Goal: Communication & Community: Share content

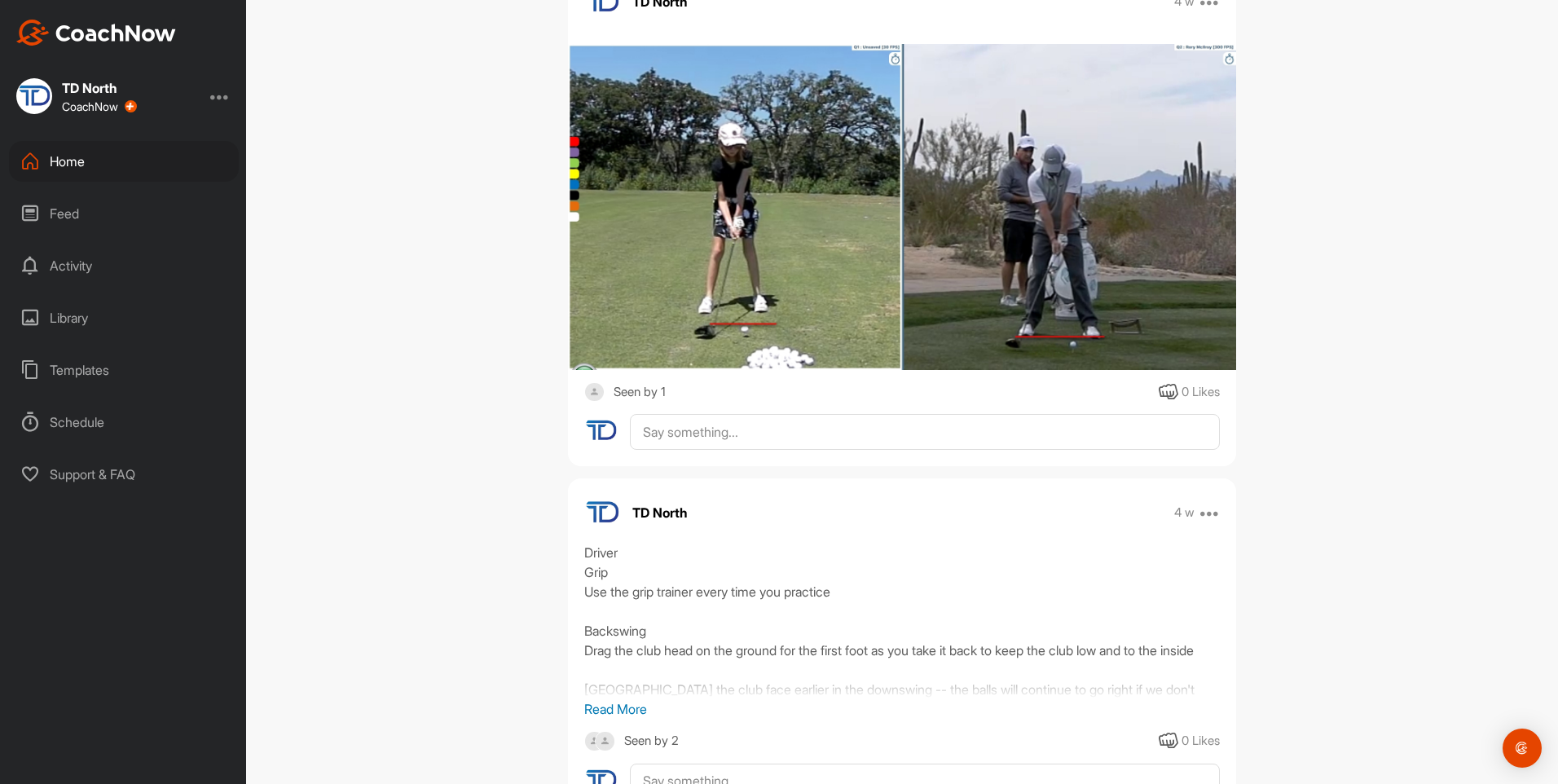
scroll to position [3497, 0]
click at [183, 158] on div "Home" at bounding box center [123, 161] width 230 height 41
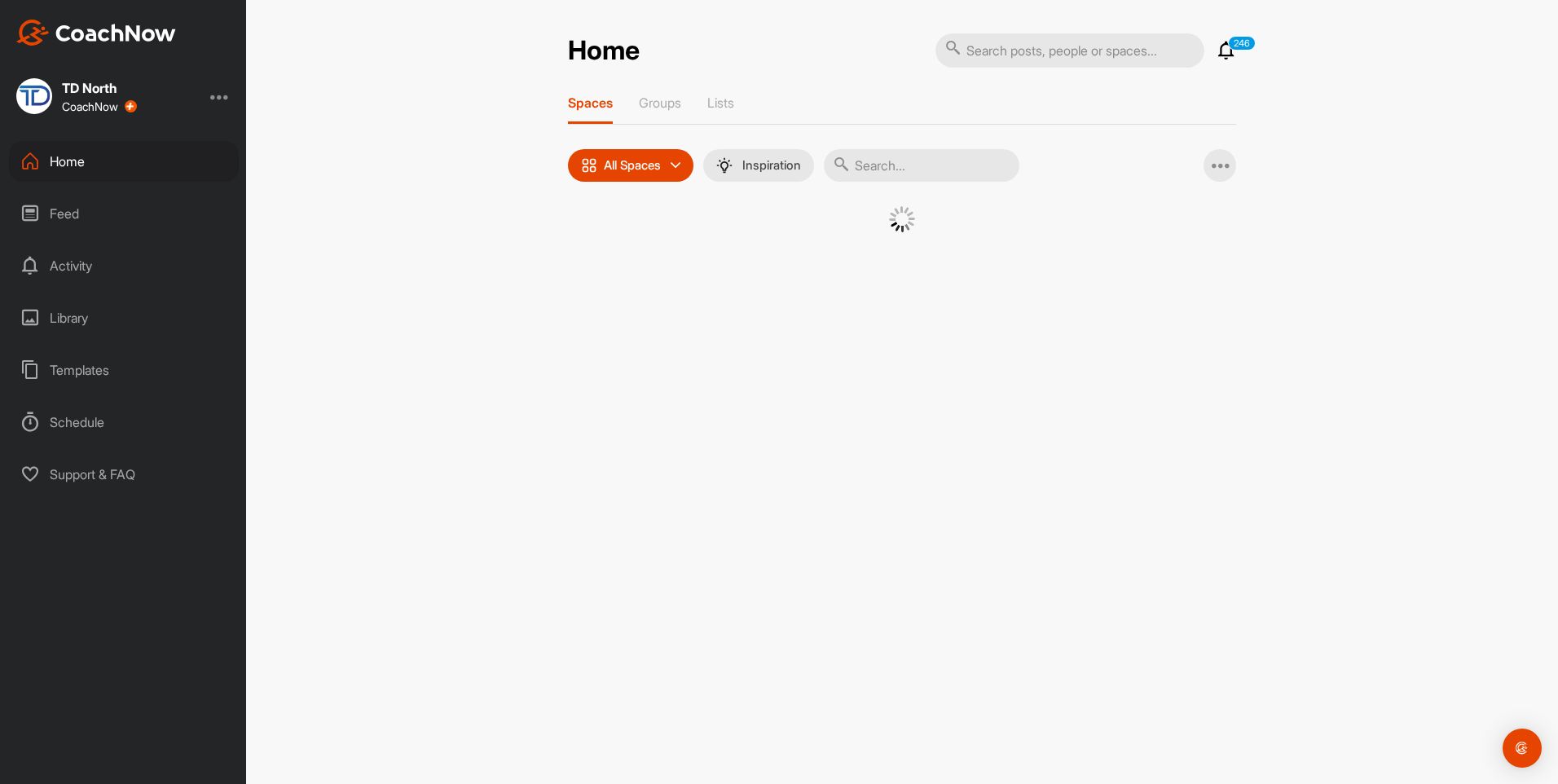
click at [922, 162] on input "text" at bounding box center [921, 164] width 196 height 32
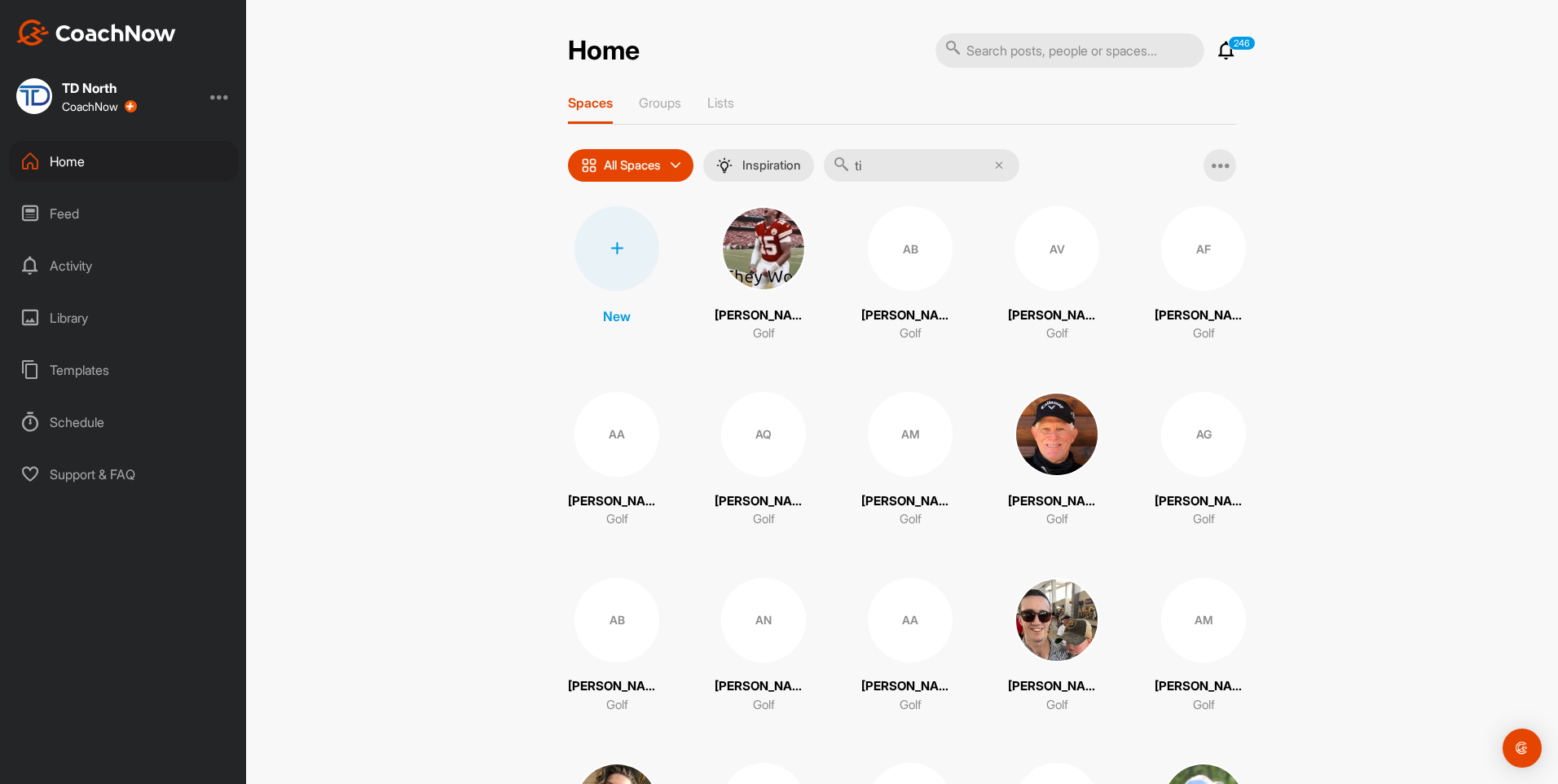
type input "[PERSON_NAME]"
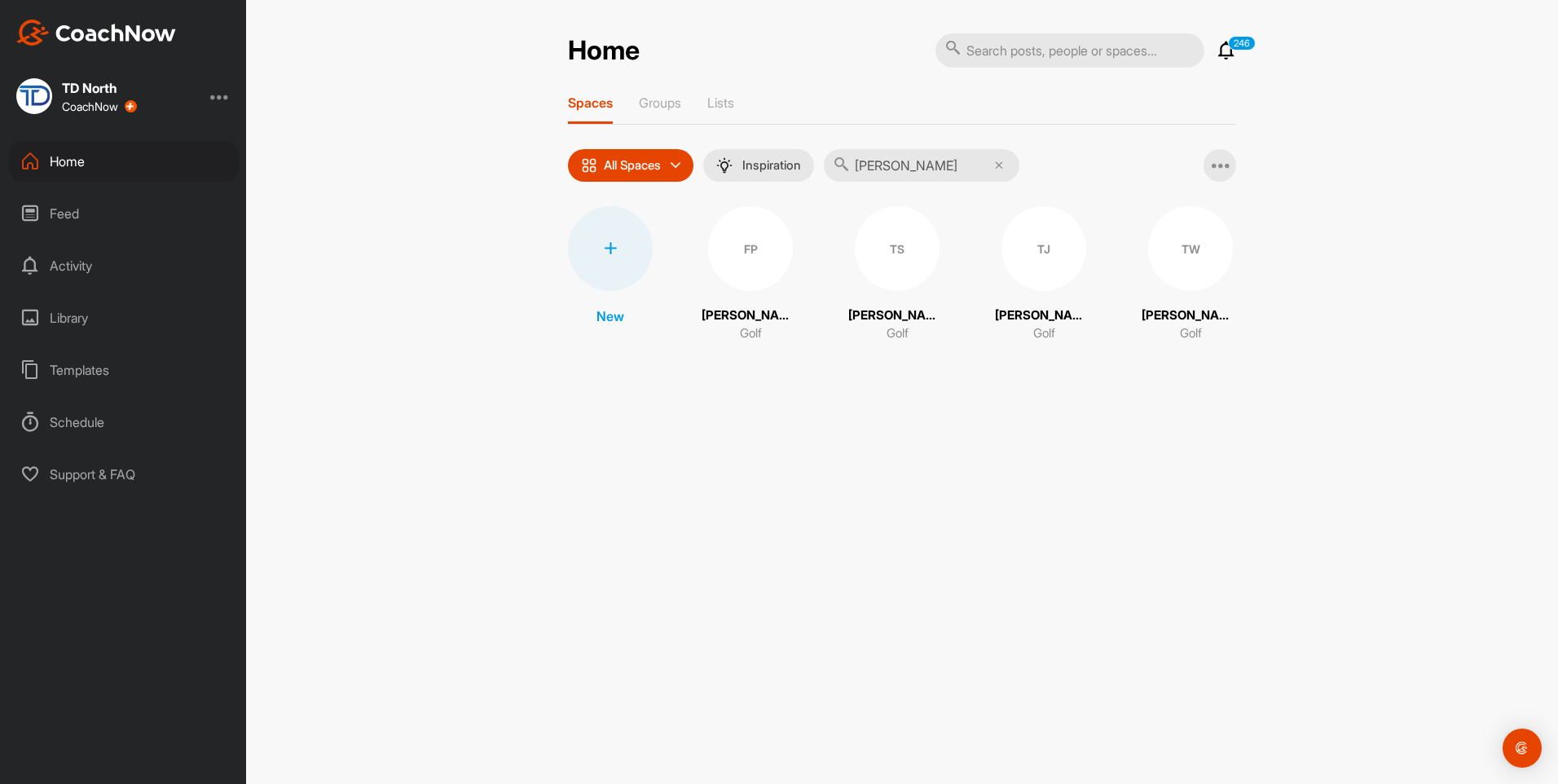
click at [1034, 258] on div "TJ" at bounding box center [1044, 248] width 85 height 85
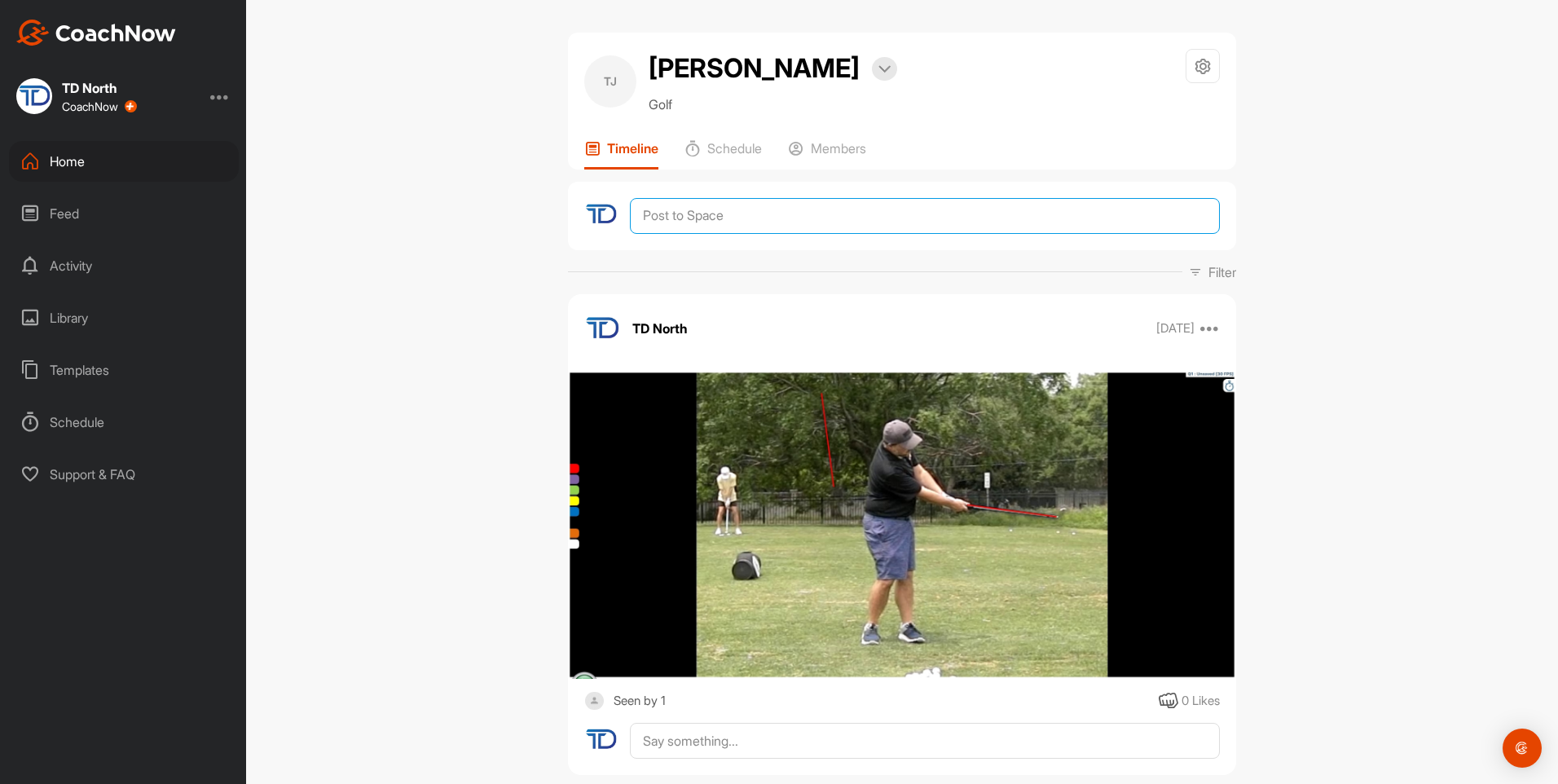
click at [804, 220] on textarea at bounding box center [924, 215] width 590 height 36
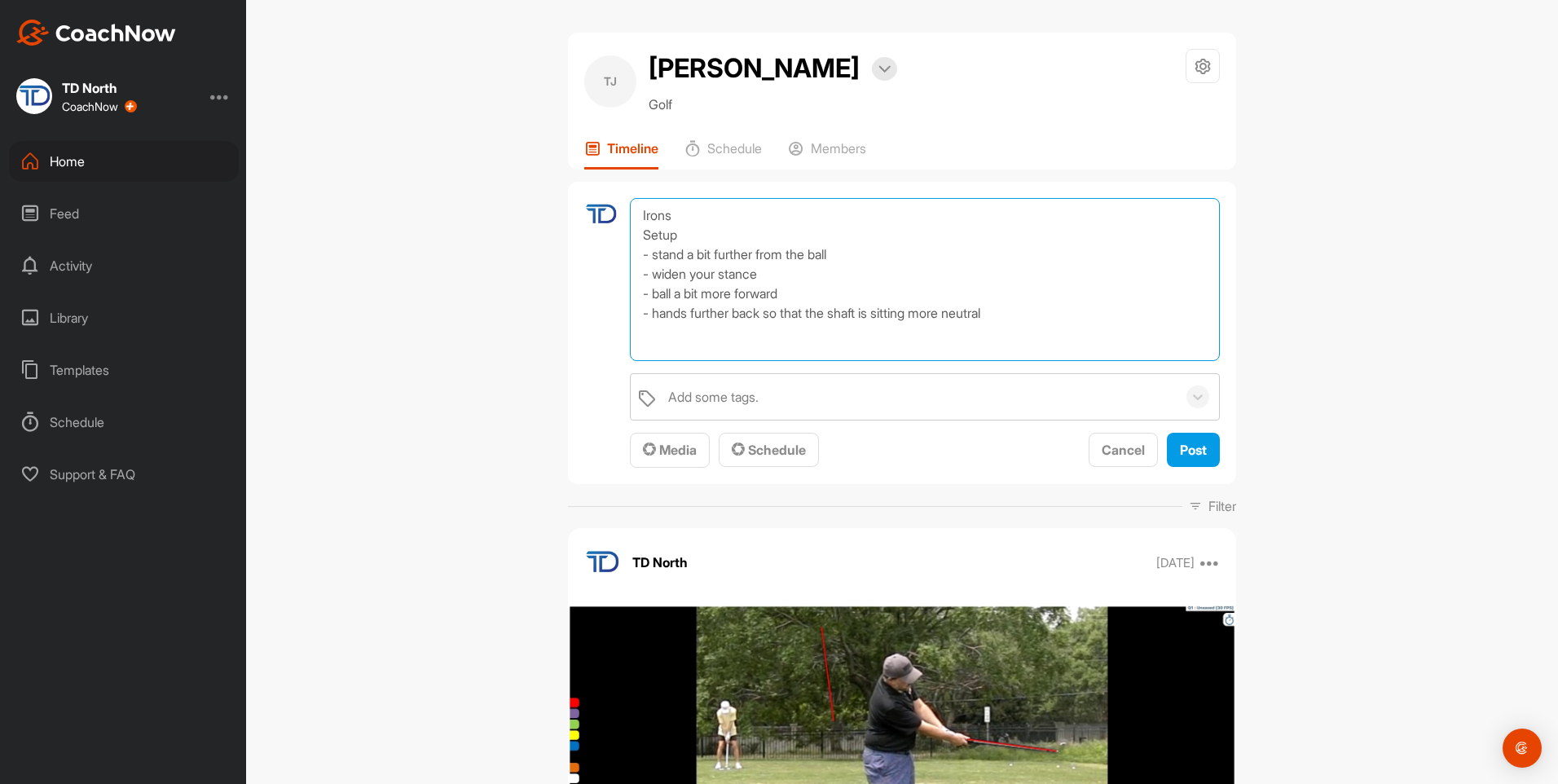
click at [804, 220] on textarea "Irons Setup - stand a bit further from the ball - widen your stance - ball a bi…" at bounding box center [924, 279] width 590 height 163
type textarea "Irons Setup - stand a bit further from the ball - widen your stance - ball a bi…"
click at [1182, 452] on span "Post" at bounding box center [1193, 450] width 26 height 17
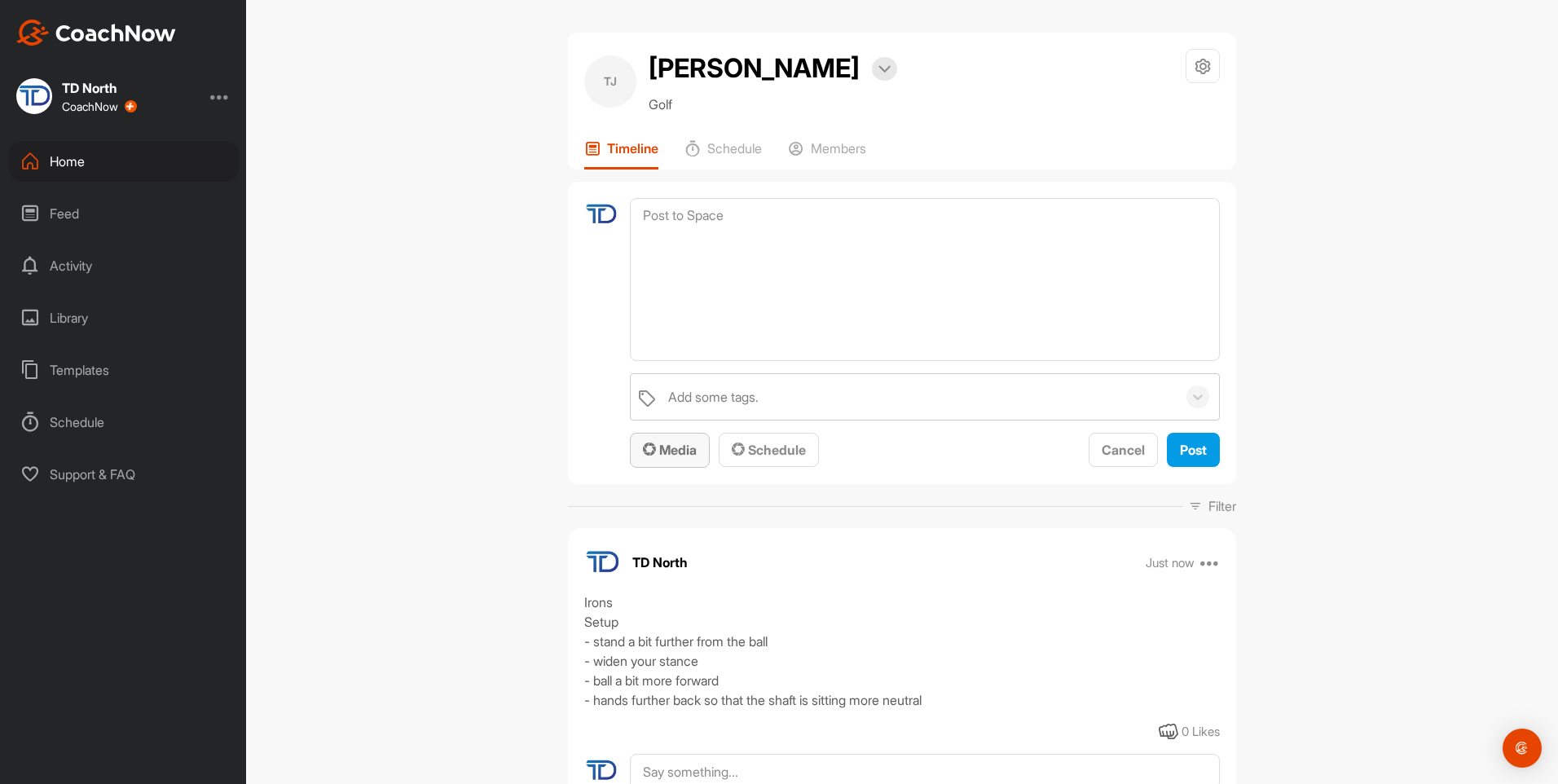
drag, startPoint x: 794, startPoint y: 221, endPoint x: 682, endPoint y: 437, distance: 243.3
click at [682, 437] on button "Media" at bounding box center [670, 450] width 80 height 35
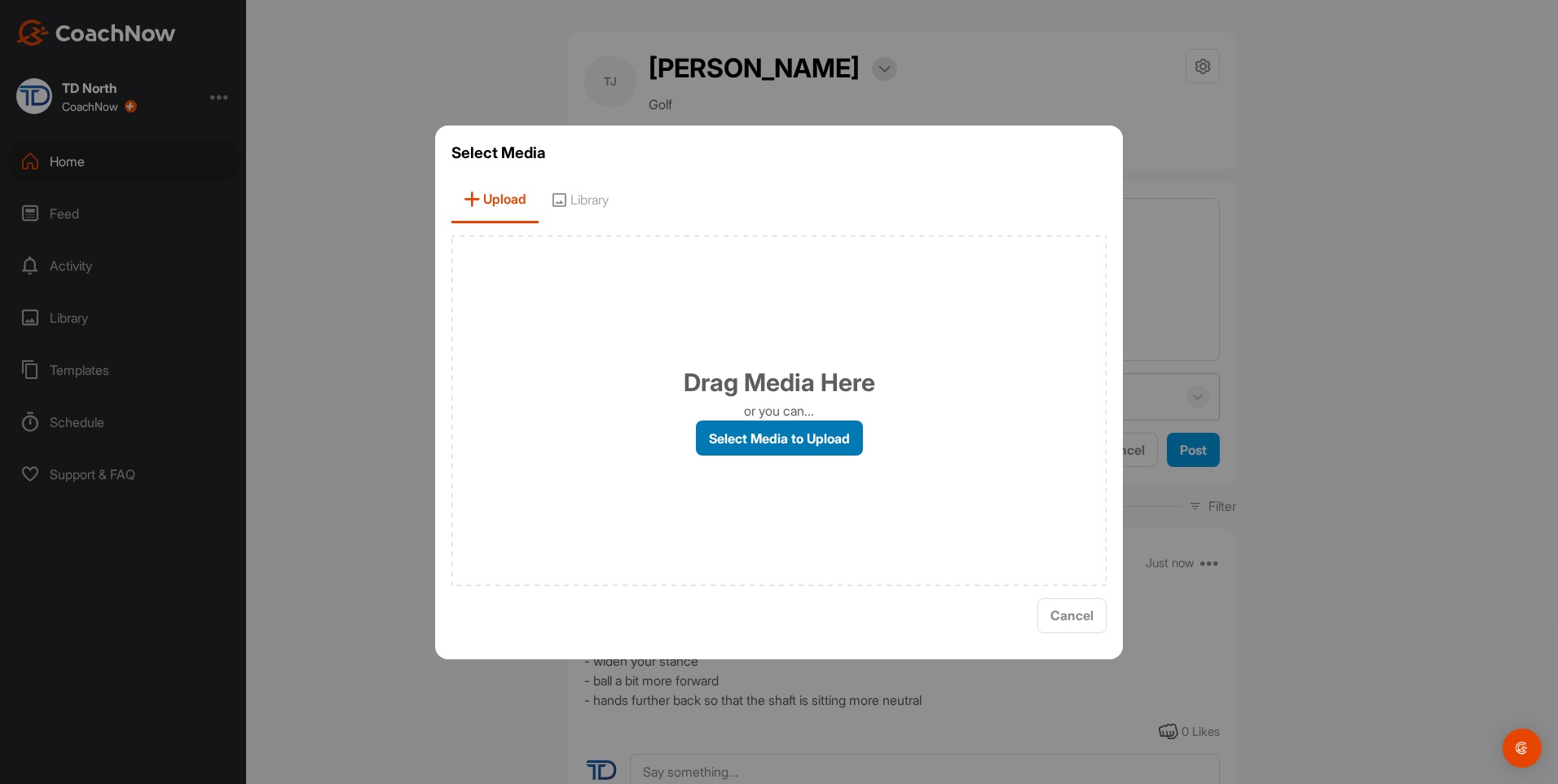
click at [773, 435] on label "Select Media to Upload" at bounding box center [779, 438] width 167 height 35
click at [0, 0] on input "Select Media to Upload" at bounding box center [0, 0] width 0 height 0
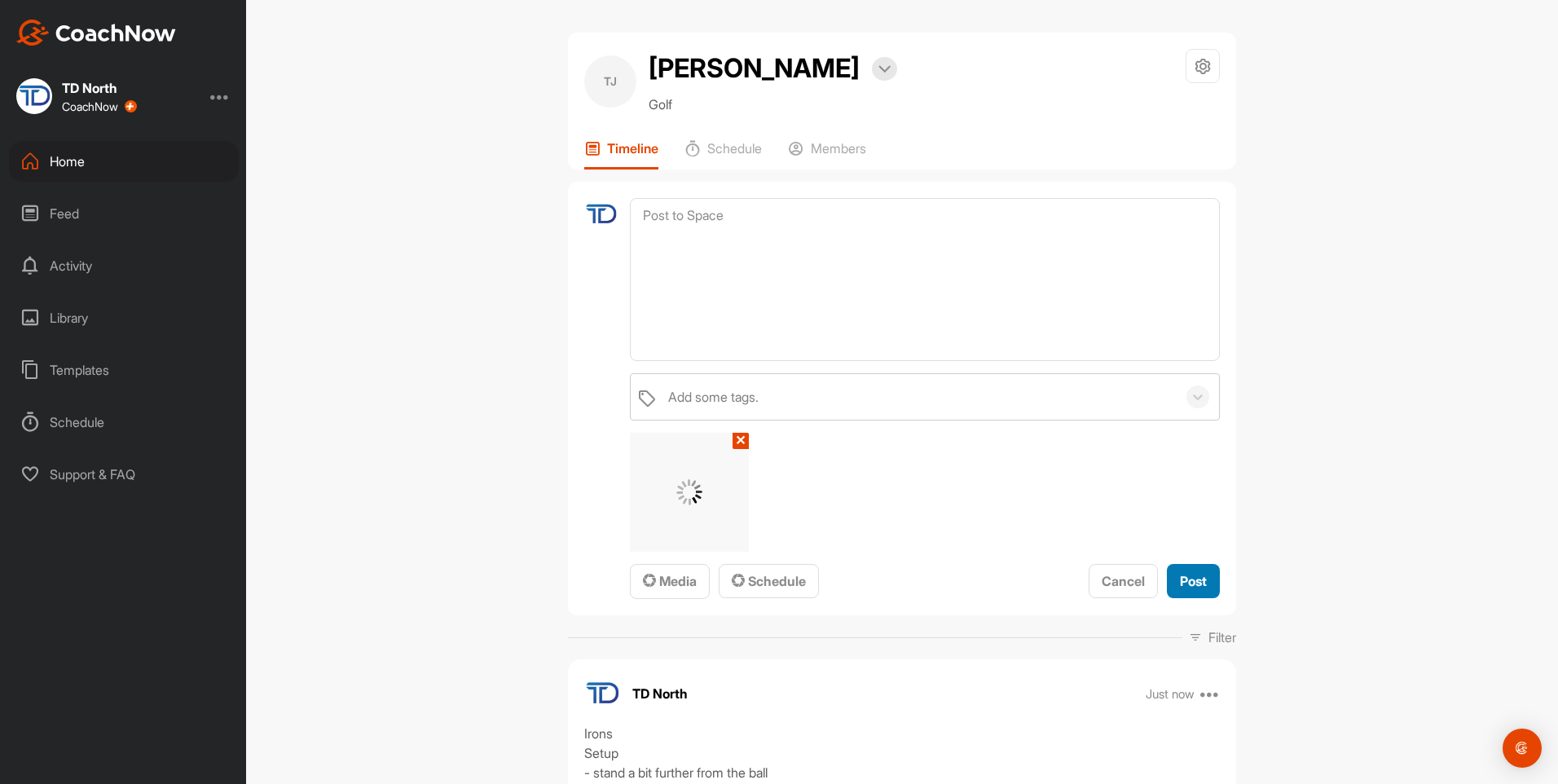
click at [1195, 579] on span "Post" at bounding box center [1193, 581] width 26 height 17
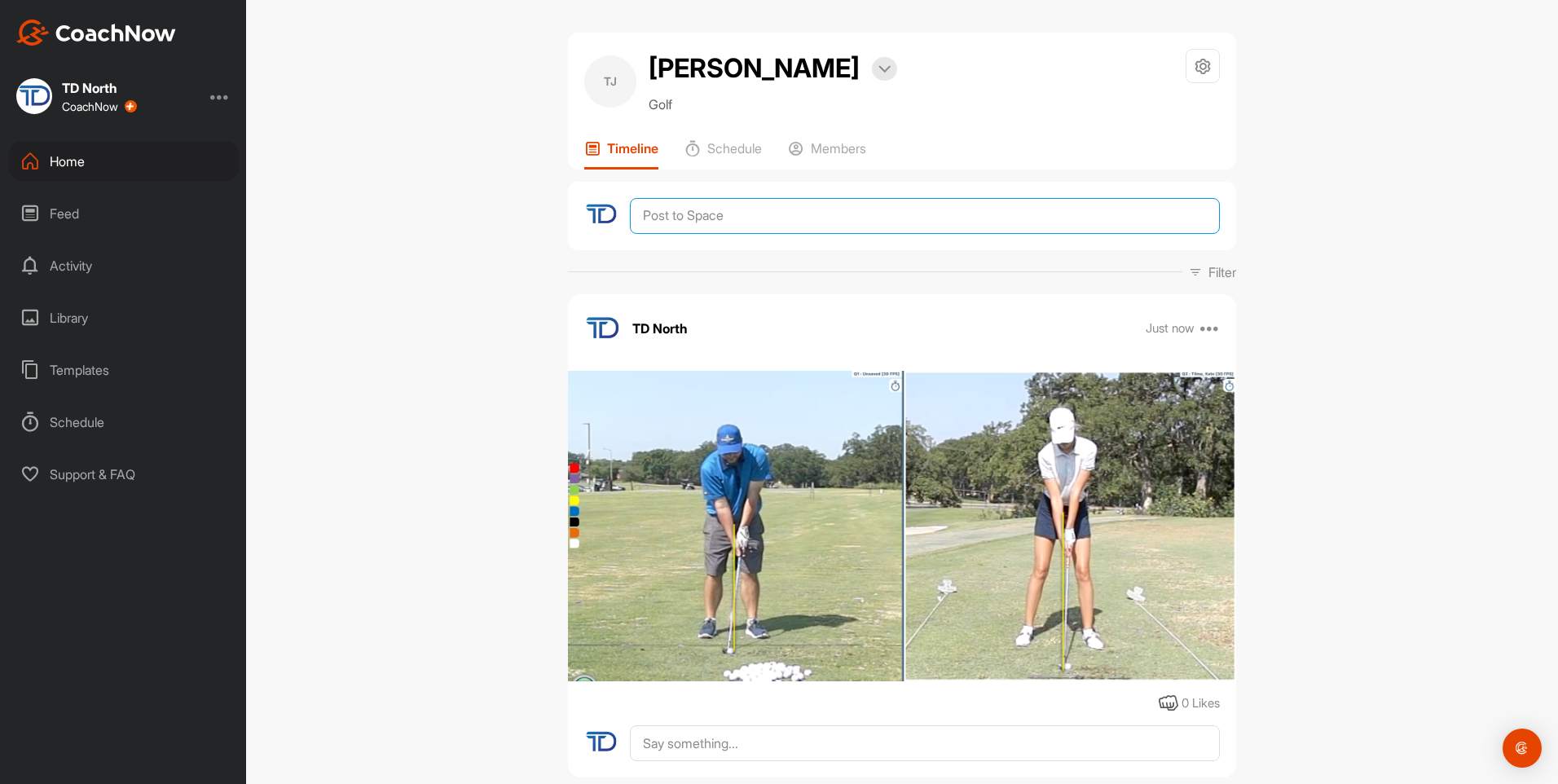
click at [725, 224] on textarea at bounding box center [924, 215] width 590 height 36
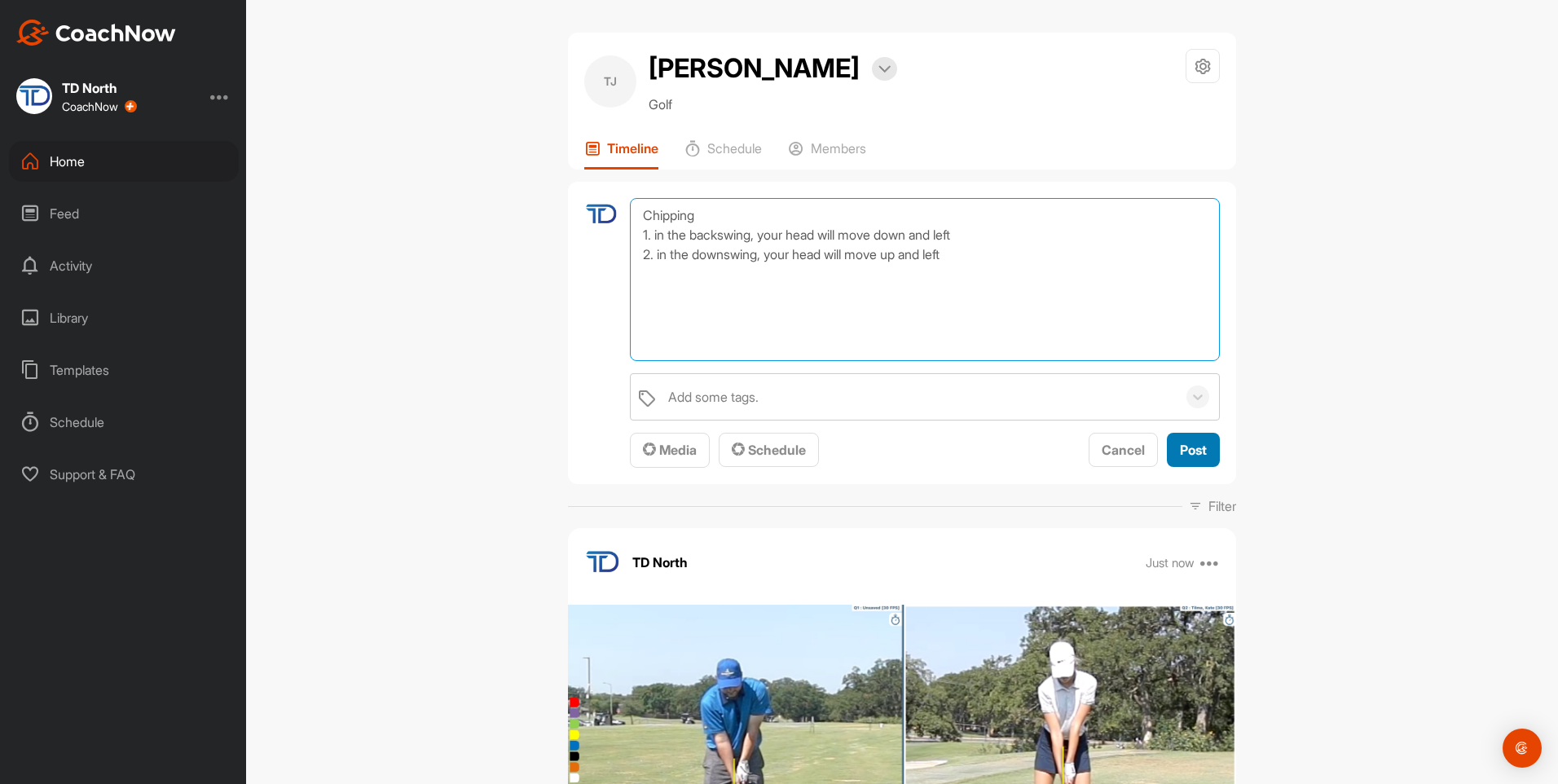
type textarea "Chipping 1. in the backswing, your head will move down and left 2. in the downs…"
click at [1188, 440] on div "Post" at bounding box center [1193, 450] width 26 height 20
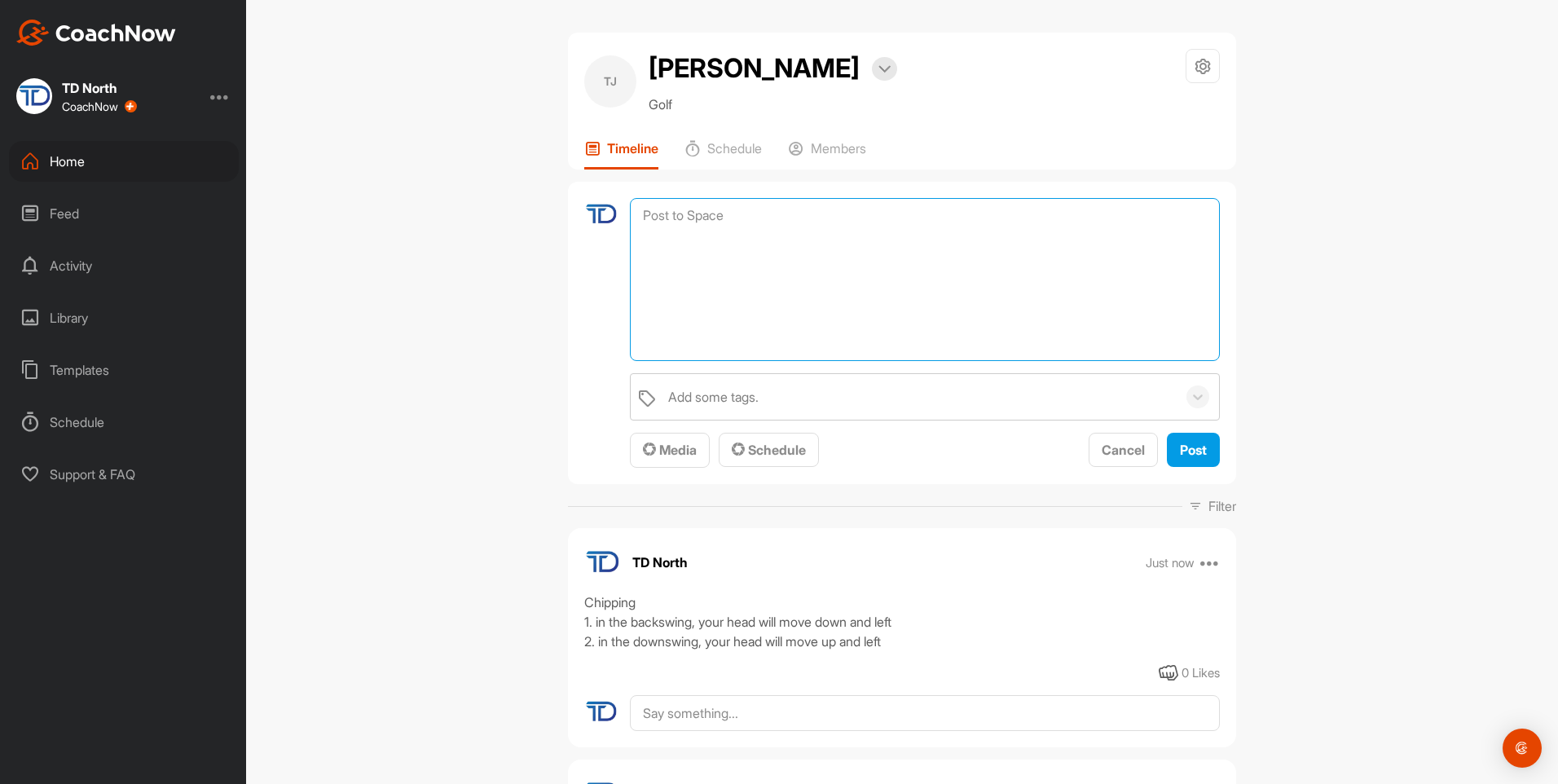
click at [804, 216] on textarea at bounding box center [924, 279] width 590 height 163
click at [662, 453] on span "Media" at bounding box center [669, 450] width 54 height 17
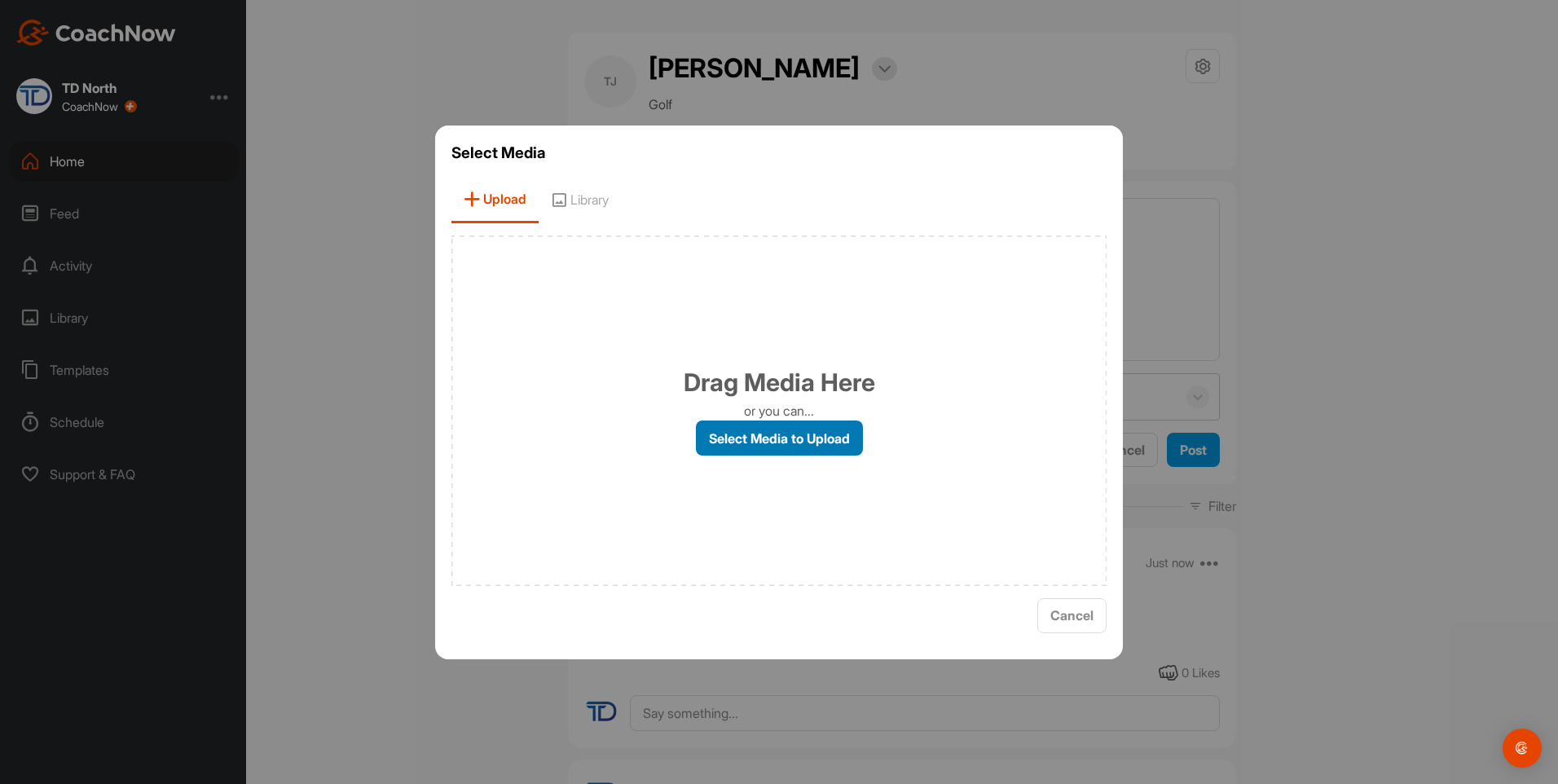
click at [755, 442] on label "Select Media to Upload" at bounding box center [779, 438] width 167 height 35
click at [0, 0] on input "Select Media to Upload" at bounding box center [0, 0] width 0 height 0
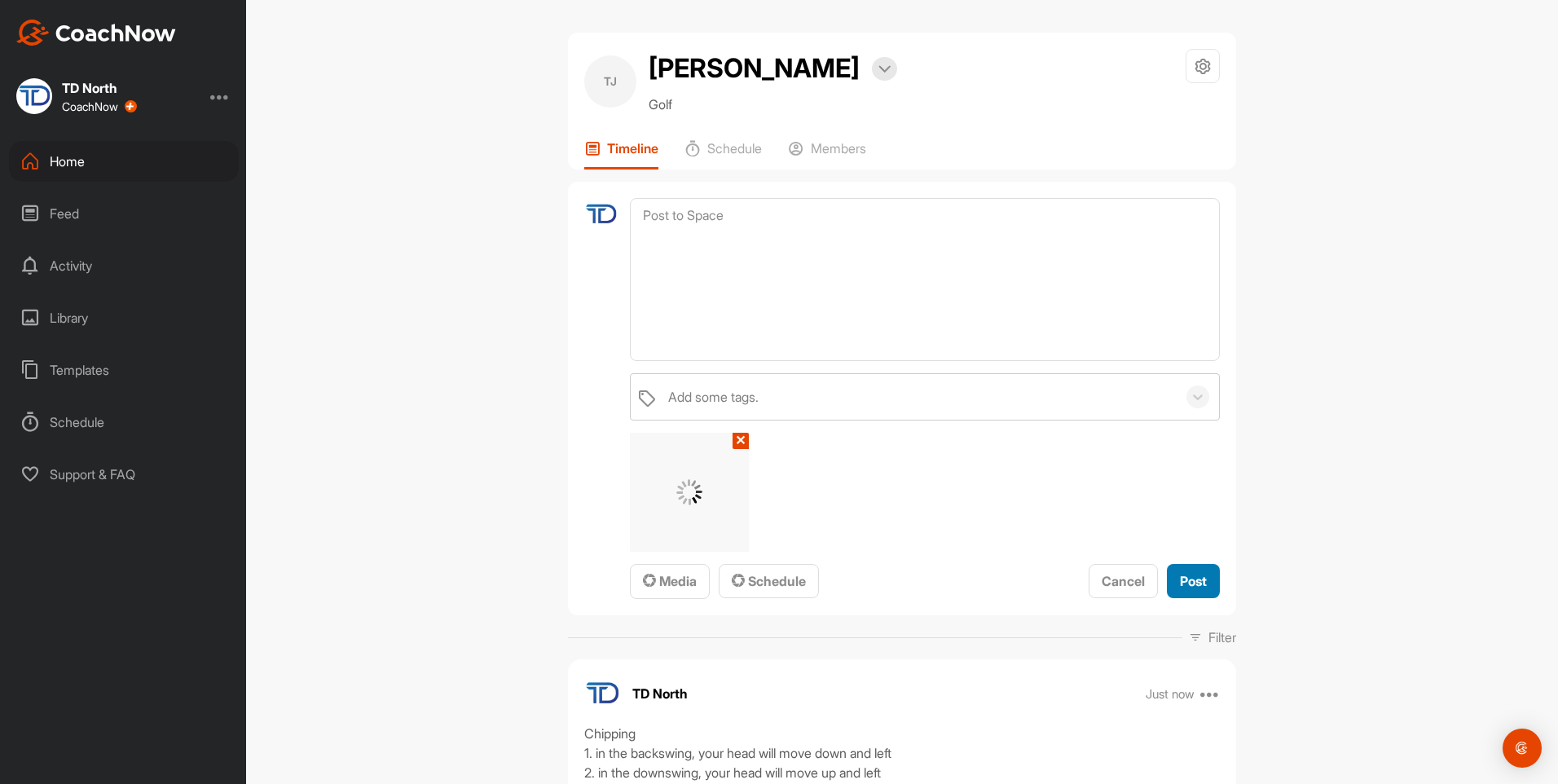
click at [1196, 587] on span "Post" at bounding box center [1193, 581] width 26 height 17
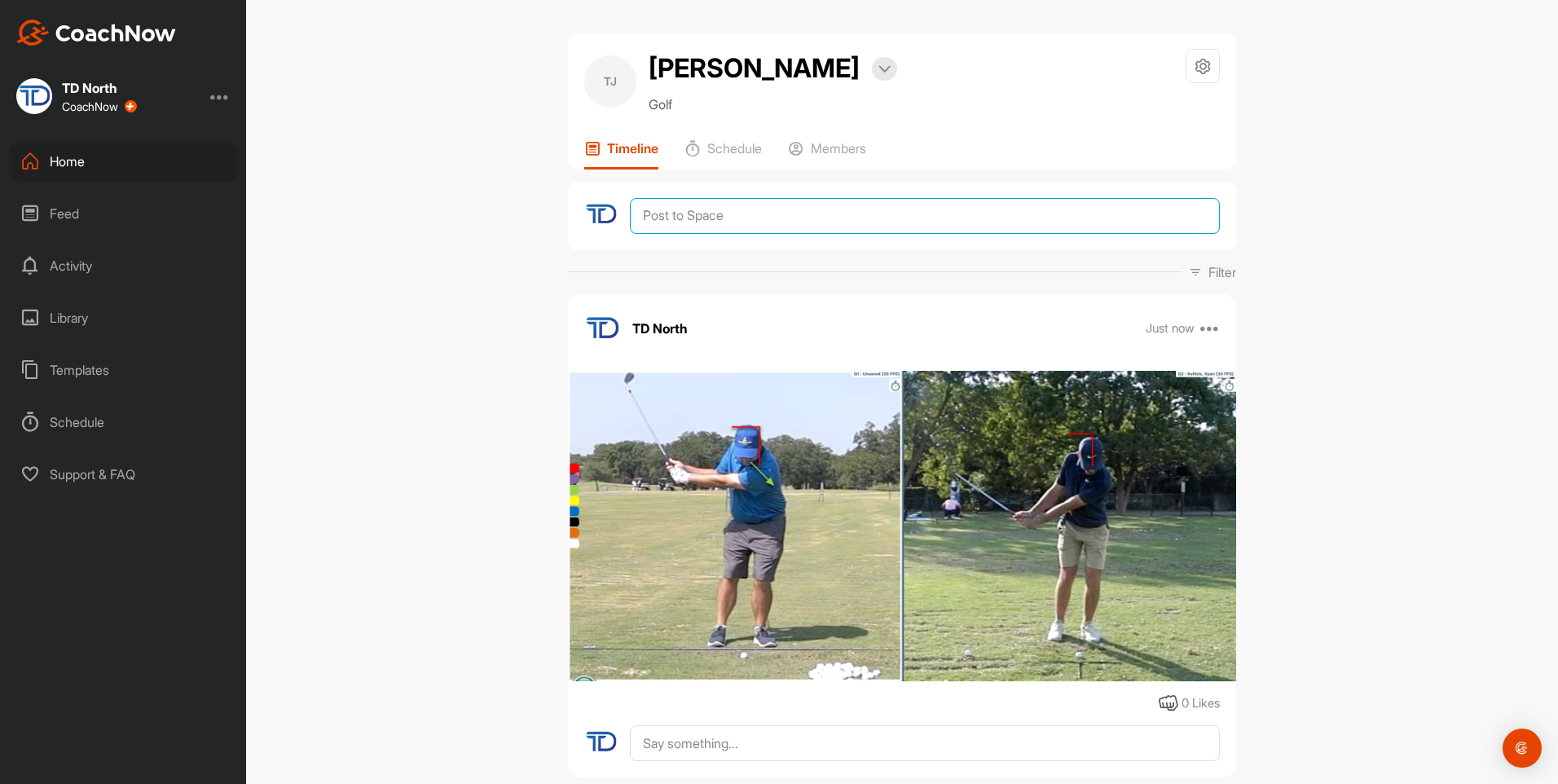
click at [736, 210] on textarea at bounding box center [924, 215] width 590 height 36
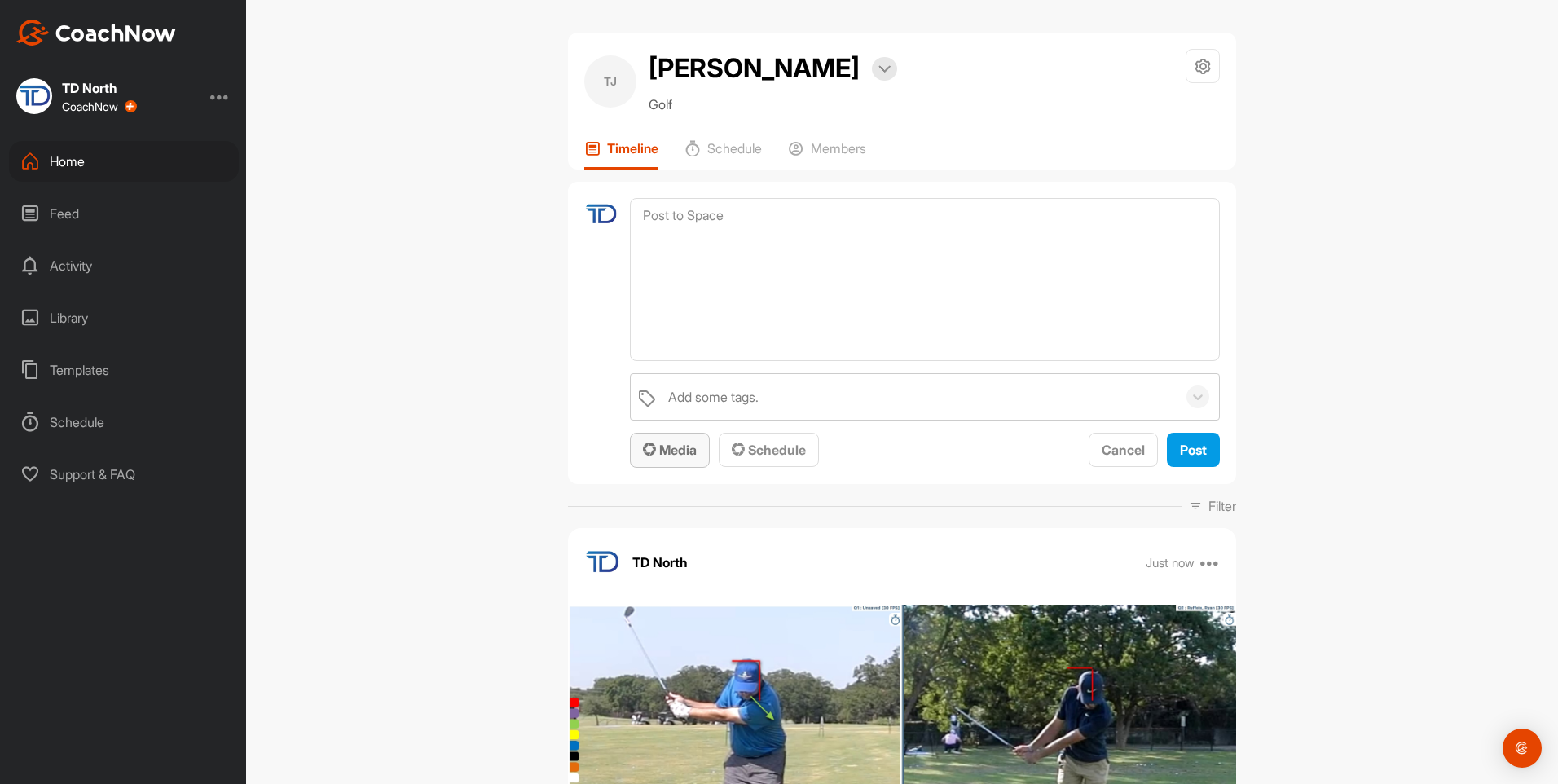
click at [677, 449] on span "Media" at bounding box center [669, 450] width 54 height 17
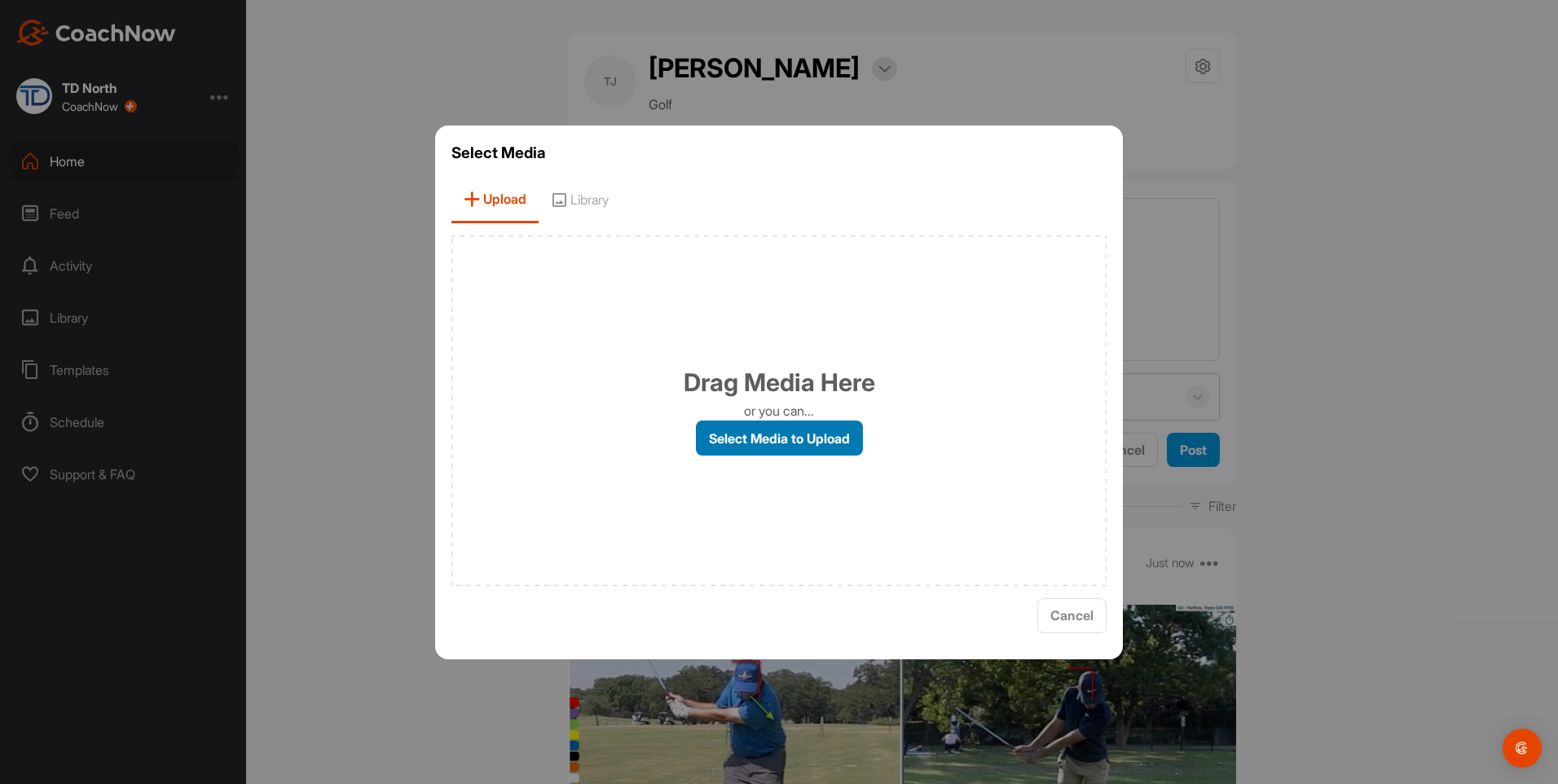
click at [760, 433] on label "Select Media to Upload" at bounding box center [779, 438] width 167 height 35
click at [0, 0] on input "Select Media to Upload" at bounding box center [0, 0] width 0 height 0
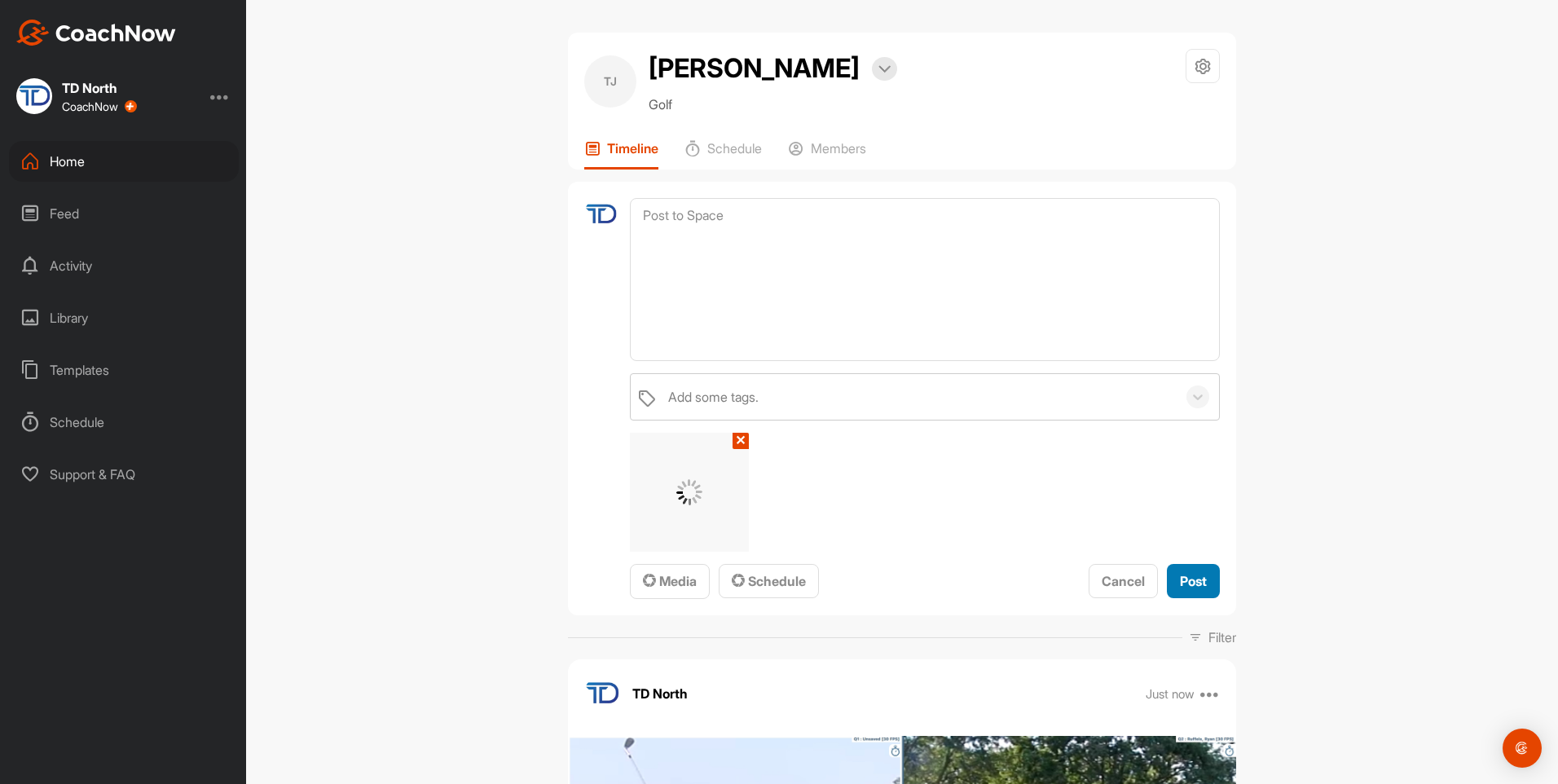
click at [1190, 574] on span "Post" at bounding box center [1193, 581] width 26 height 17
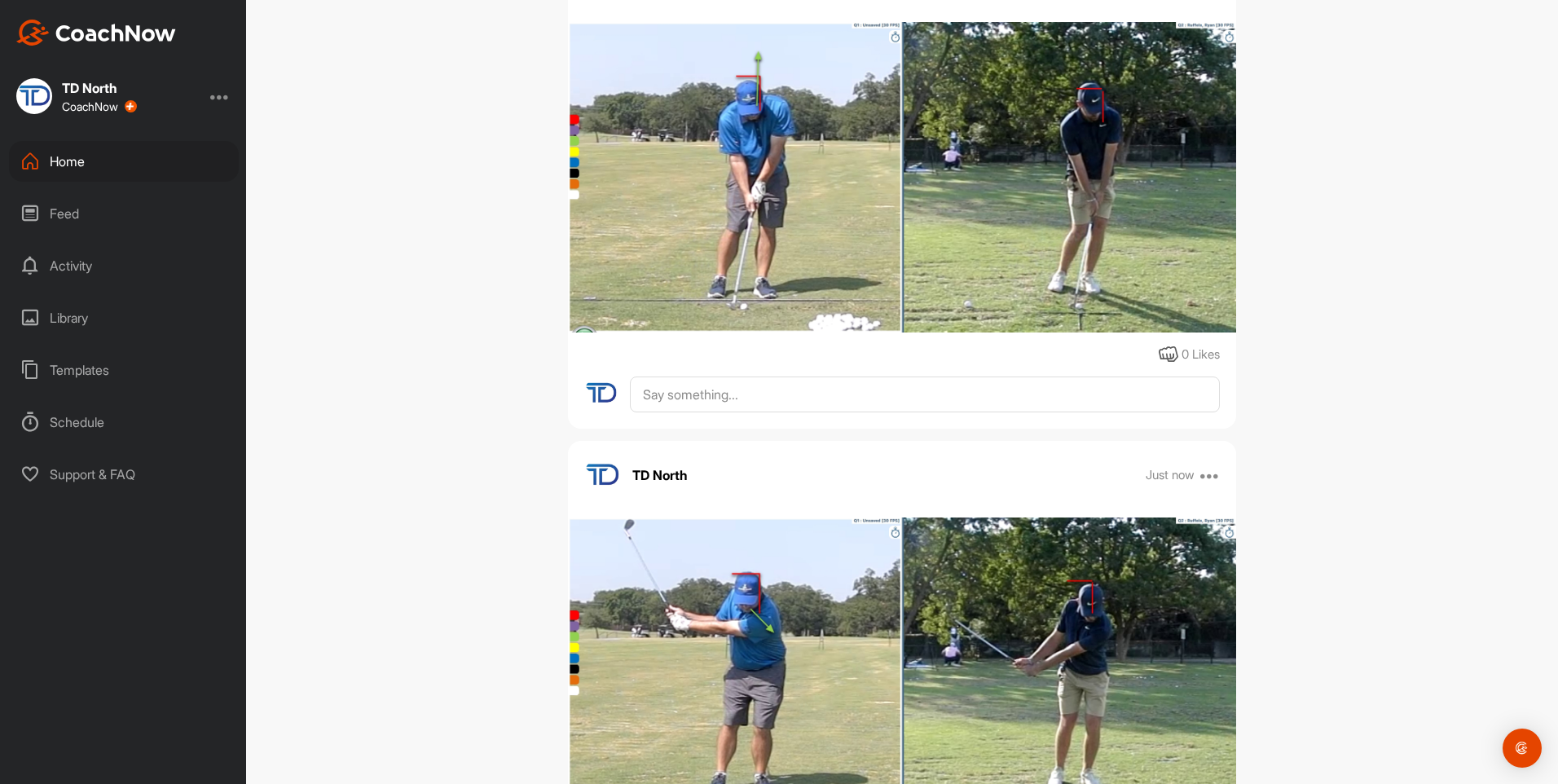
scroll to position [350, 0]
